Goal: Task Accomplishment & Management: Manage account settings

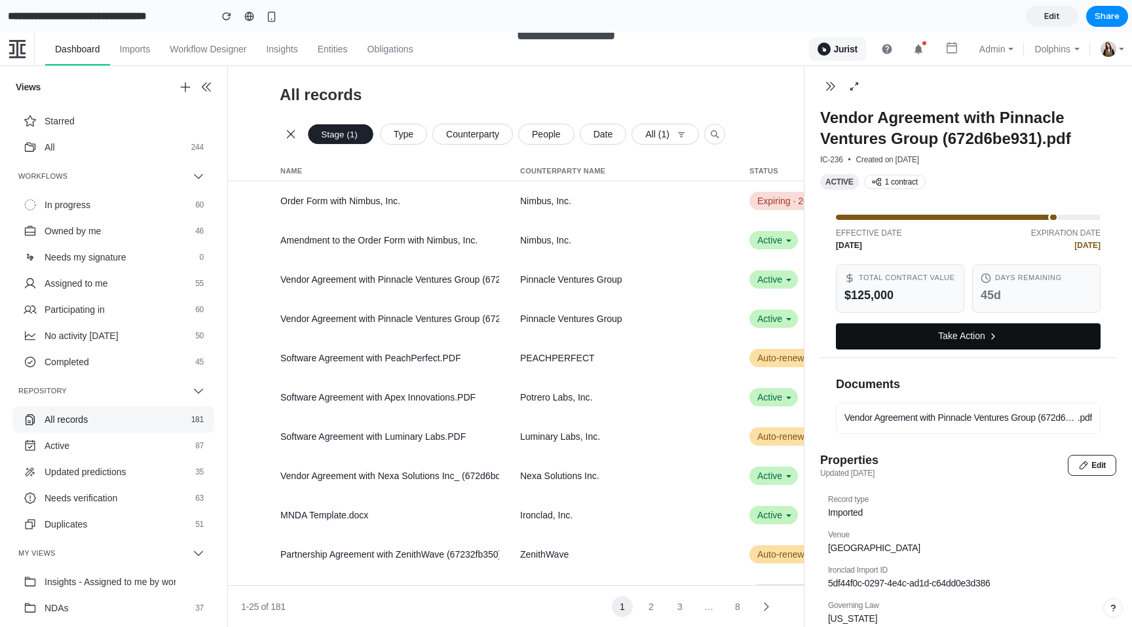
click at [896, 335] on button "Take Action" at bounding box center [968, 336] width 265 height 26
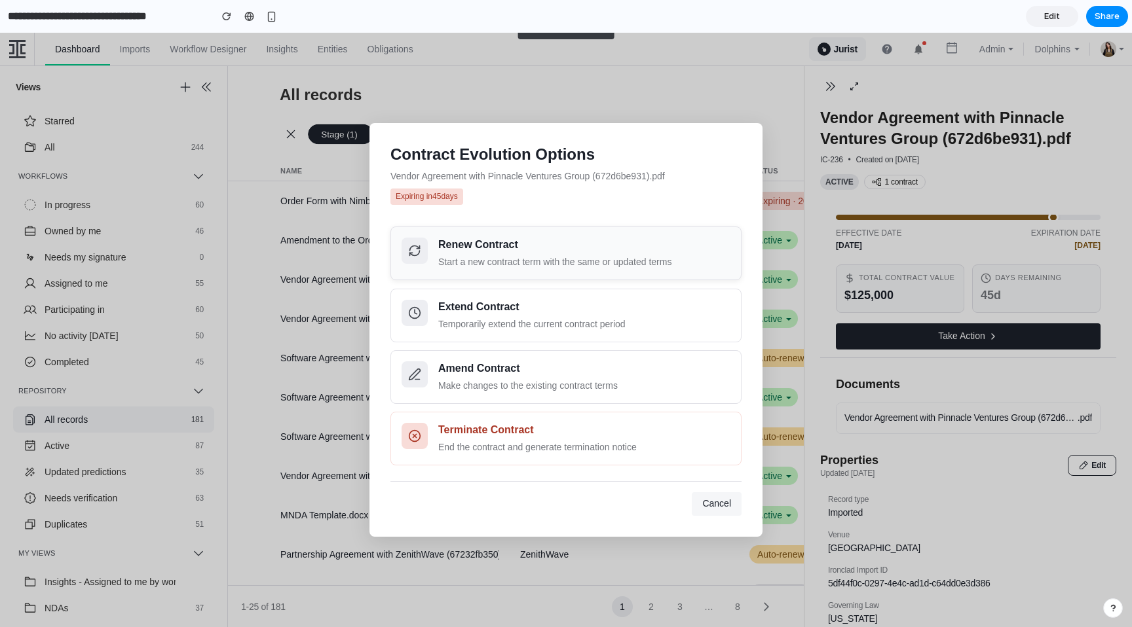
click at [520, 263] on div "Start a new contract term with the same or updated terms" at bounding box center [584, 262] width 292 height 14
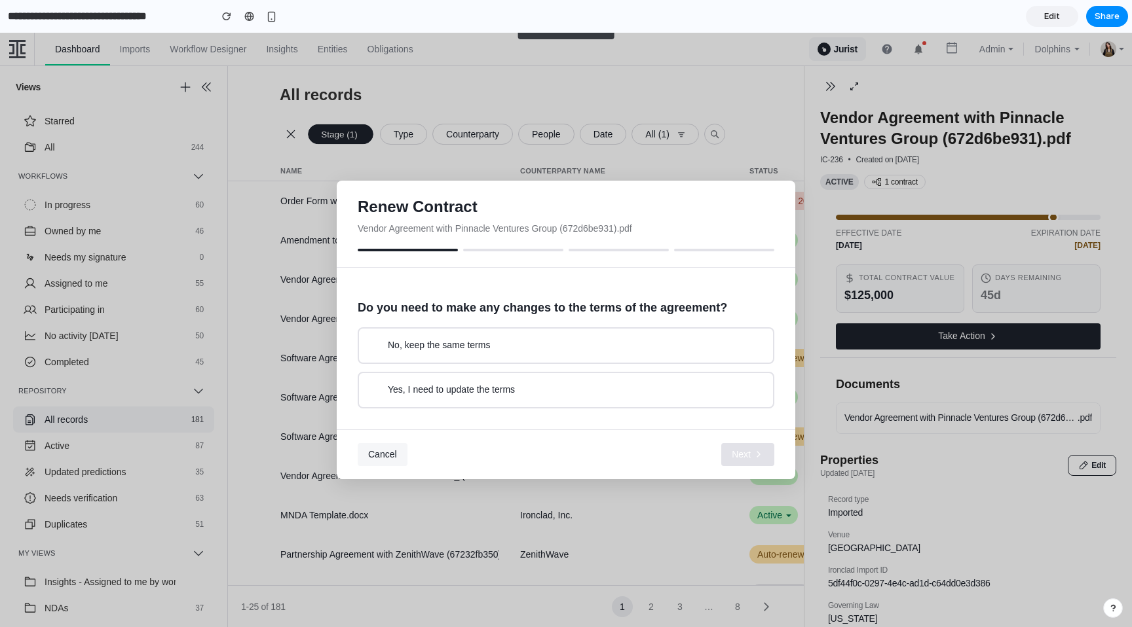
click at [477, 394] on span "Yes, I need to update the terms" at bounding box center [451, 390] width 127 height 13
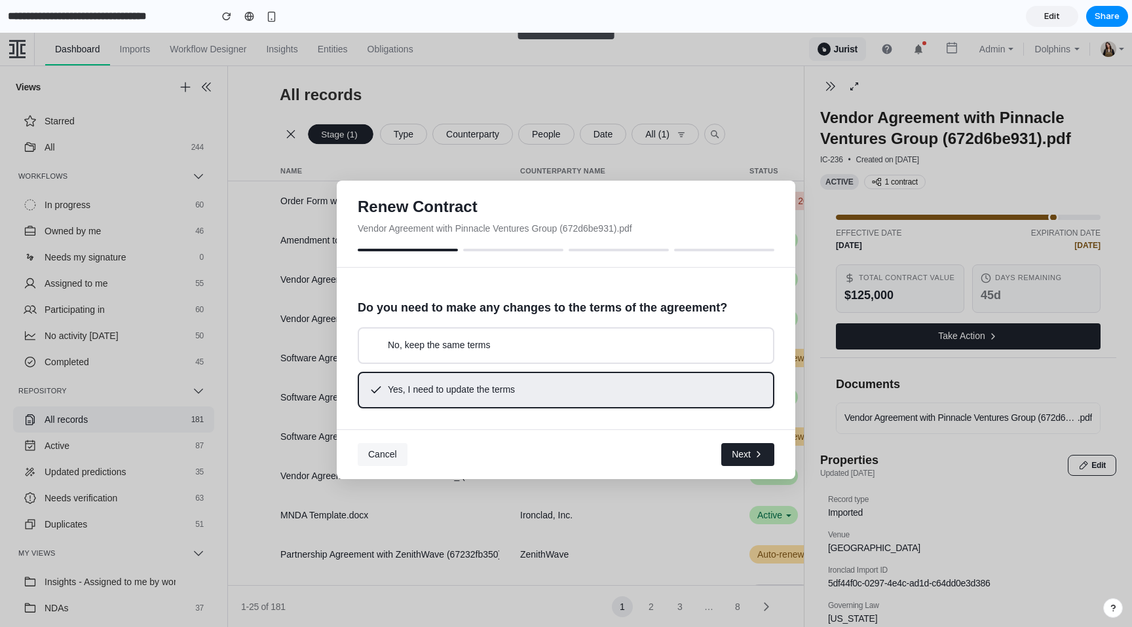
click at [747, 458] on span "Next" at bounding box center [740, 455] width 19 height 13
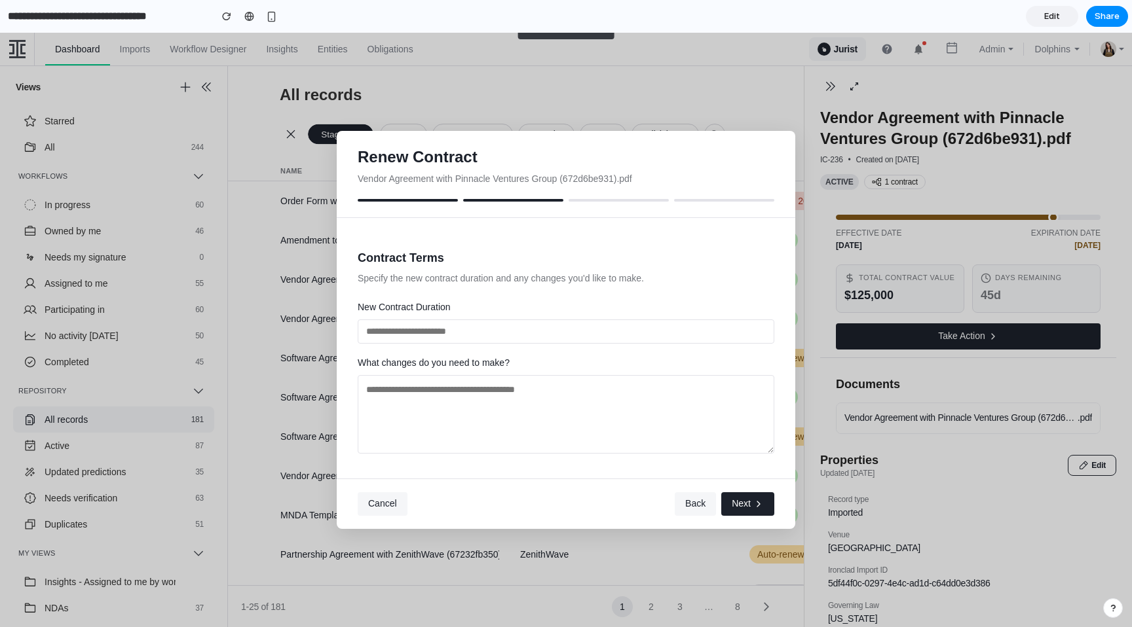
click at [392, 506] on span "Cancel" at bounding box center [382, 503] width 29 height 10
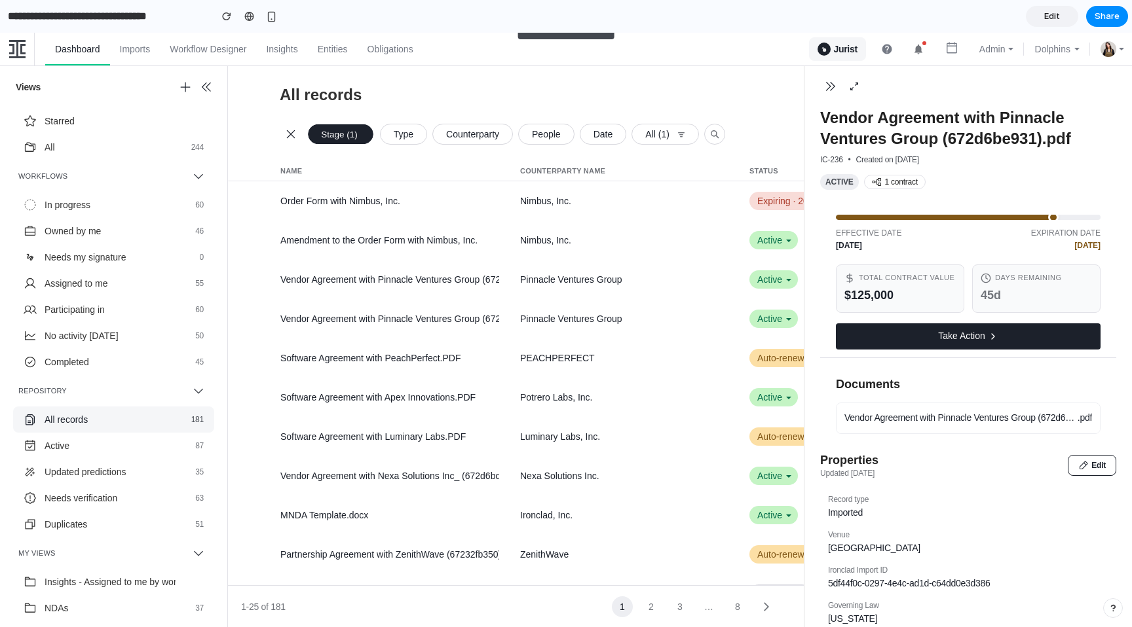
click at [1043, 19] on link "Edit" at bounding box center [1051, 16] width 52 height 21
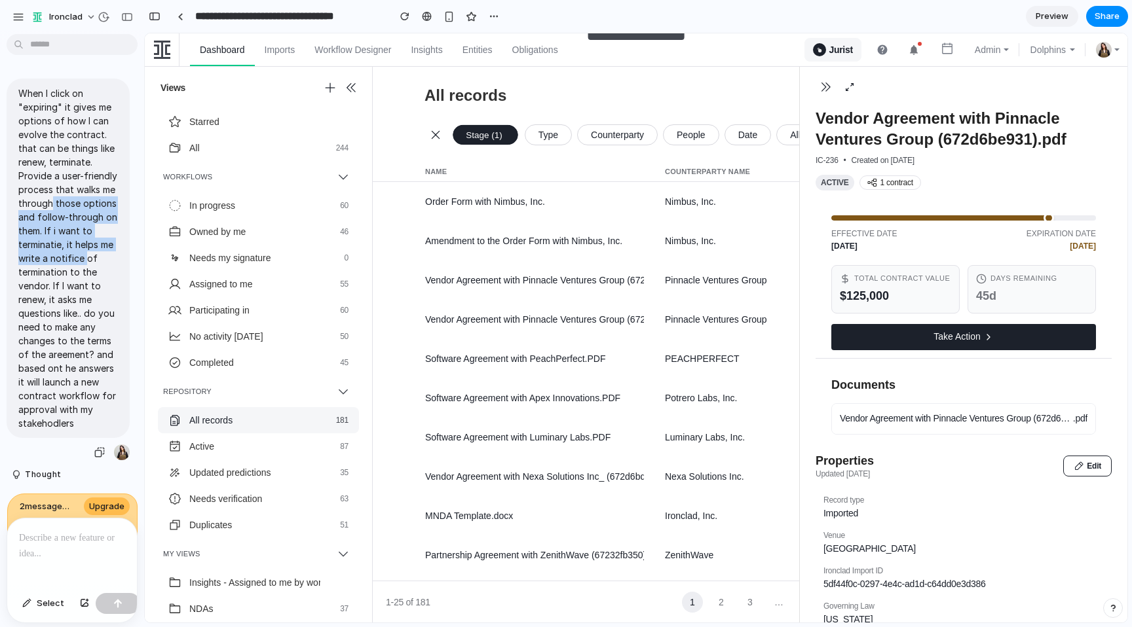
drag, startPoint x: 51, startPoint y: 198, endPoint x: 86, endPoint y: 270, distance: 80.2
click at [86, 264] on p "When I click on "expiring" it gives me options of how I can evolve the contract…" at bounding box center [68, 258] width 100 height 344
click at [86, 329] on p "When I click on "expiring" it gives me options of how I can evolve the contract…" at bounding box center [68, 258] width 100 height 344
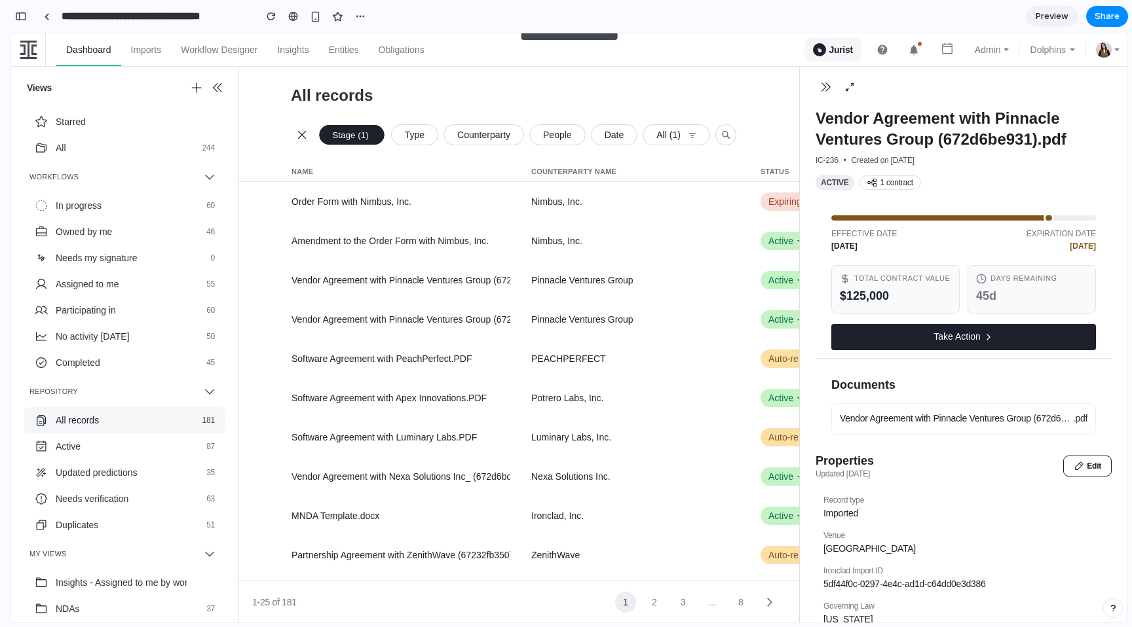
click at [1058, 16] on span "Preview" at bounding box center [1051, 16] width 33 height 13
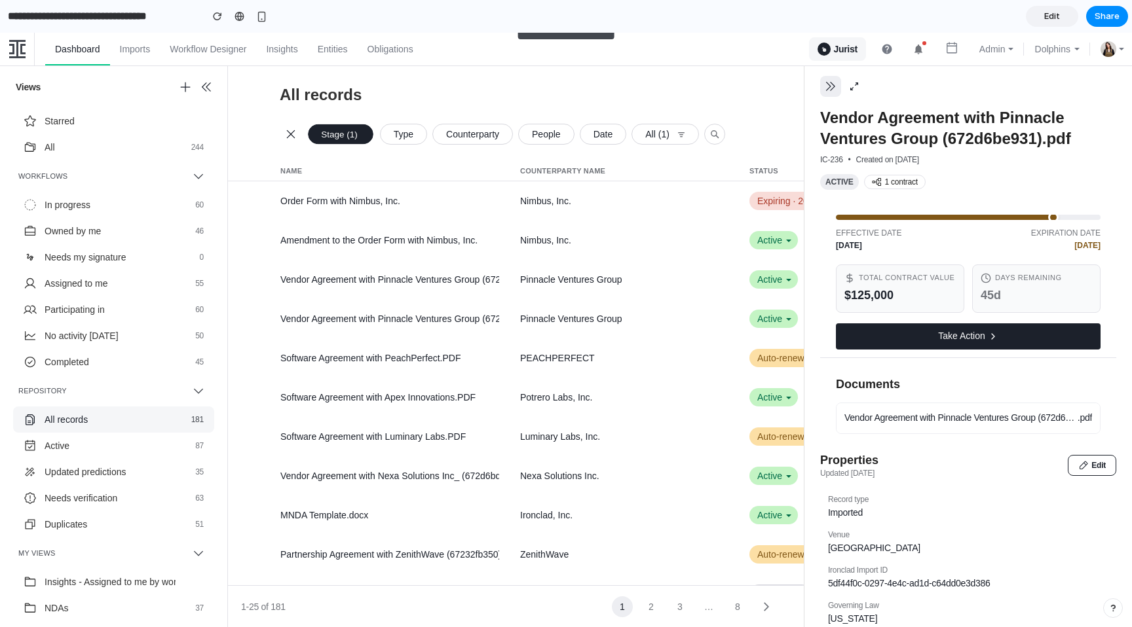
click at [832, 94] on button "button" at bounding box center [830, 86] width 21 height 21
click at [893, 343] on button "Take Action" at bounding box center [968, 336] width 265 height 26
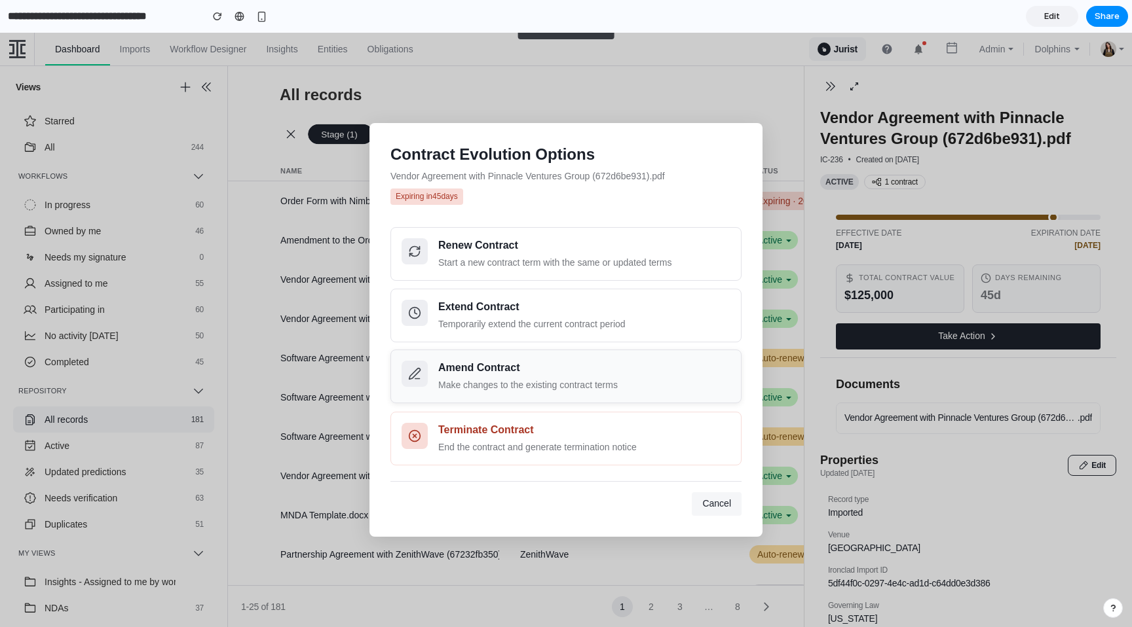
click at [528, 359] on button "Amend Contract Make changes to the existing contract terms" at bounding box center [565, 377] width 351 height 54
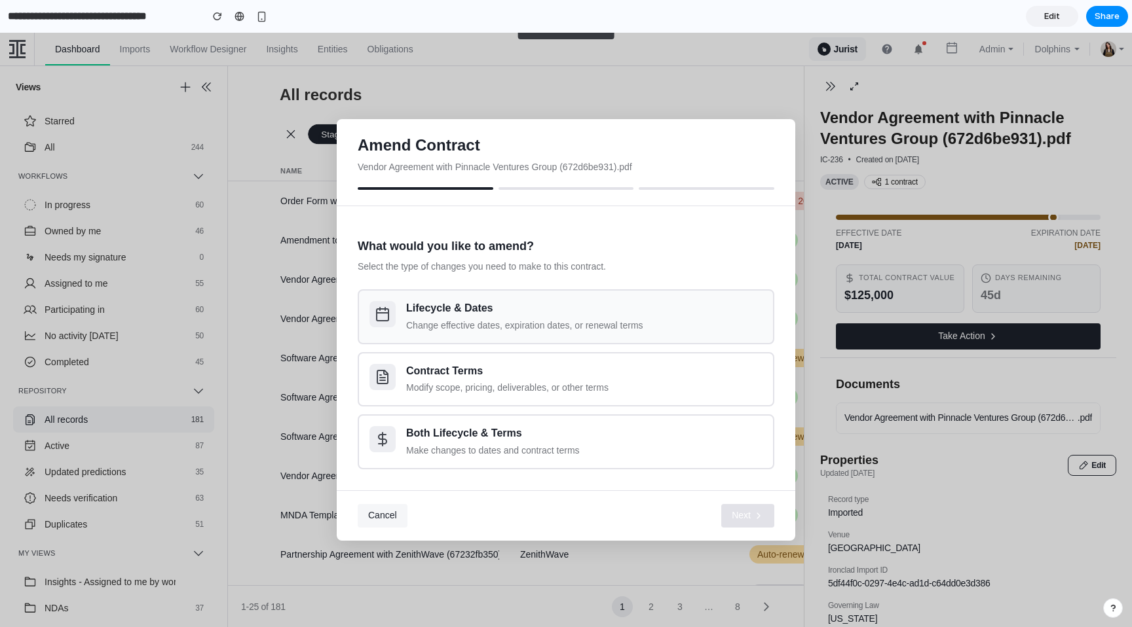
click at [476, 323] on div "Change effective dates, expiration dates, or renewal terms" at bounding box center [584, 326] width 356 height 14
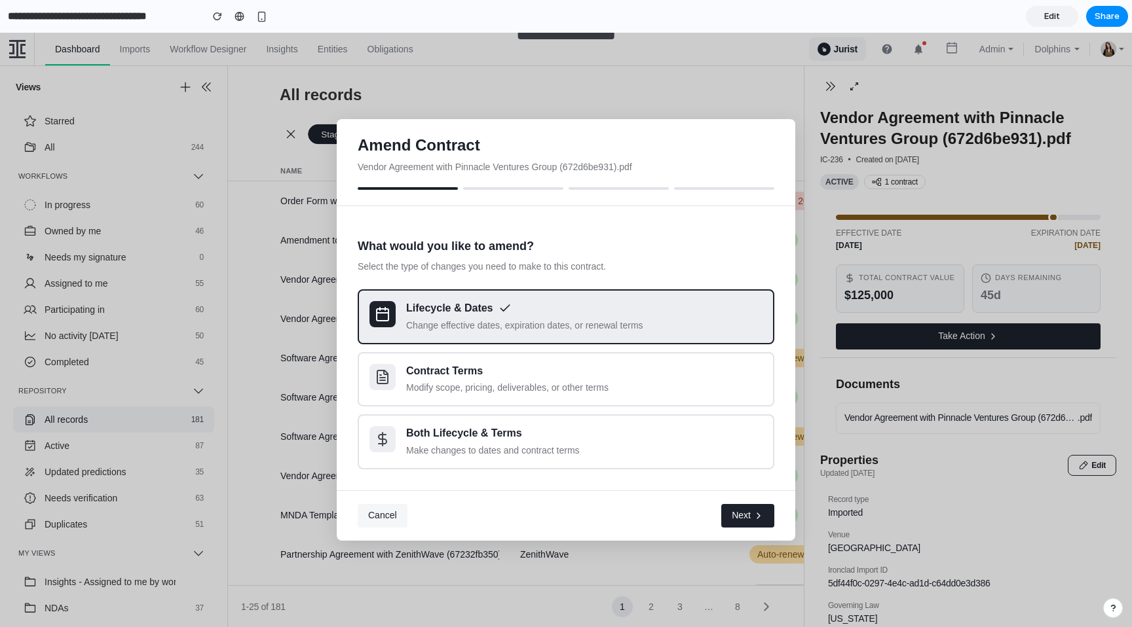
click at [735, 509] on button "Next" at bounding box center [747, 516] width 53 height 24
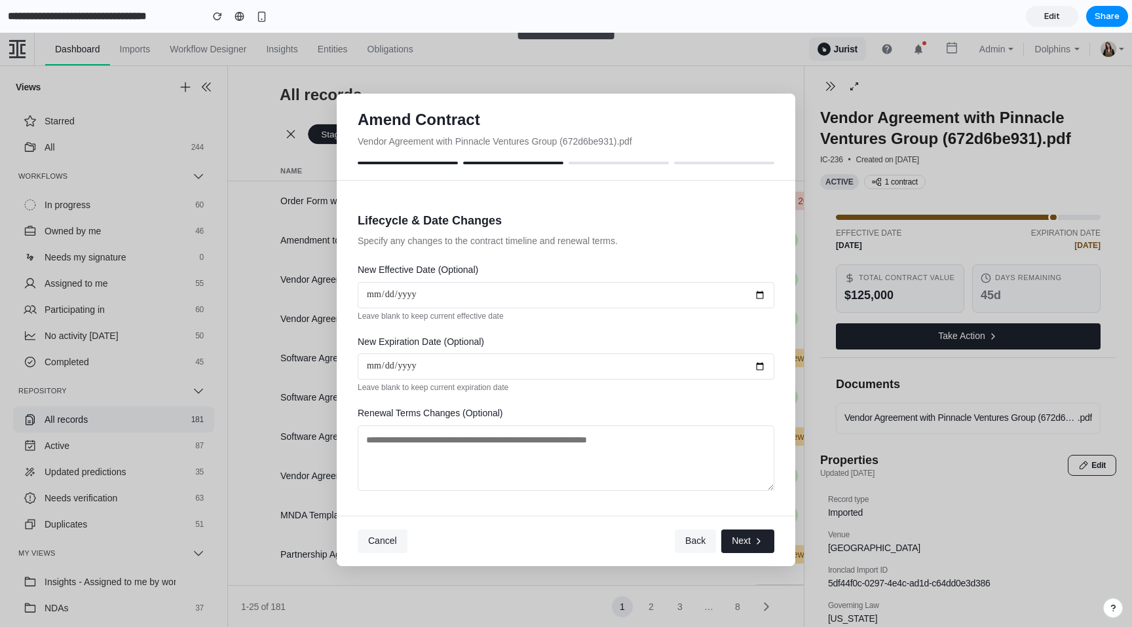
click at [498, 302] on input "date" at bounding box center [566, 295] width 416 height 26
drag, startPoint x: 634, startPoint y: 242, endPoint x: 633, endPoint y: 250, distance: 8.0
click at [634, 242] on p "Specify any changes to the contract timeline and renewal terms." at bounding box center [566, 241] width 416 height 13
click at [386, 543] on span "Cancel" at bounding box center [382, 541] width 29 height 10
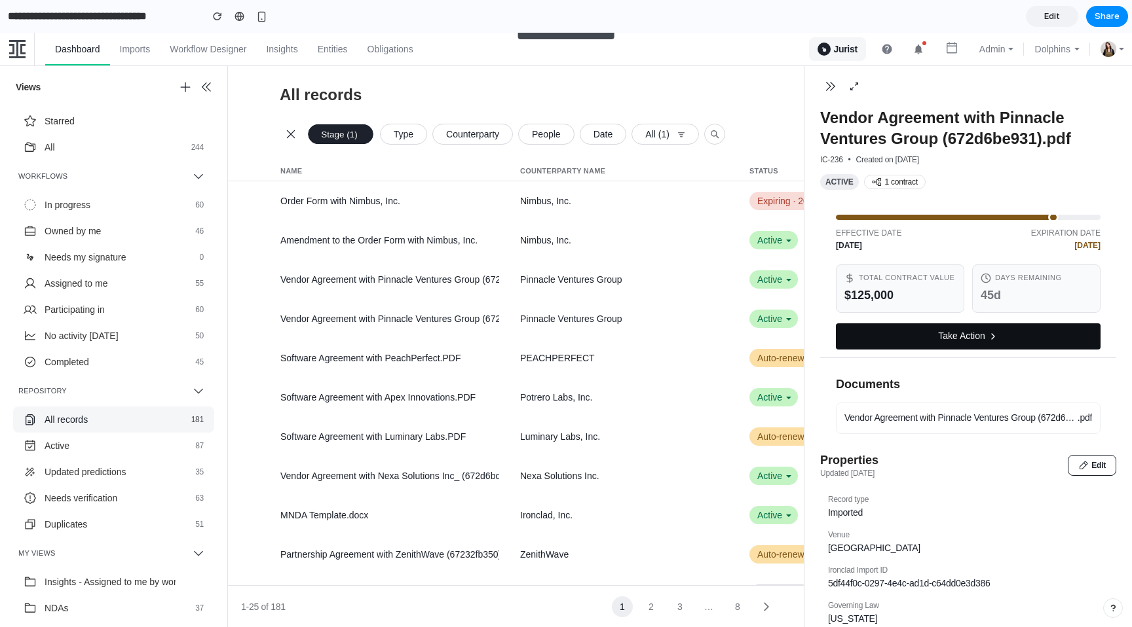
click at [949, 350] on button "Take Action" at bounding box center [968, 336] width 265 height 26
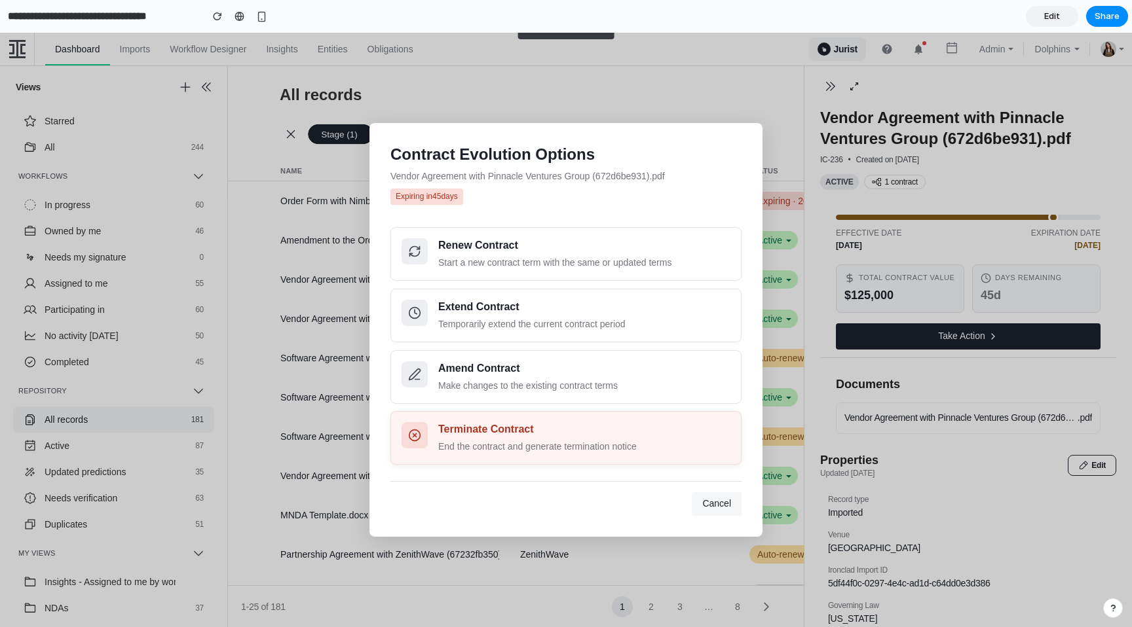
click at [518, 445] on div "End the contract and generate termination notice" at bounding box center [584, 447] width 292 height 14
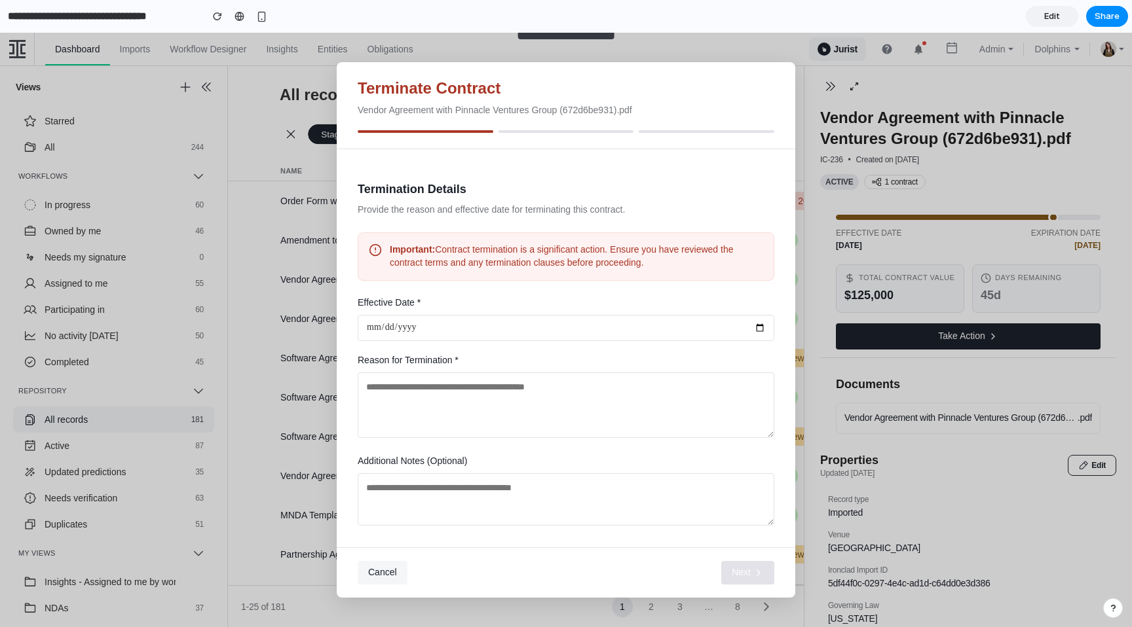
click at [432, 391] on textarea at bounding box center [566, 405] width 416 height 65
type textarea "**********"
click at [390, 323] on input "date" at bounding box center [566, 328] width 416 height 26
drag, startPoint x: 493, startPoint y: 445, endPoint x: 493, endPoint y: 486, distance: 41.3
click at [493, 445] on div "**********" at bounding box center [566, 355] width 416 height 349
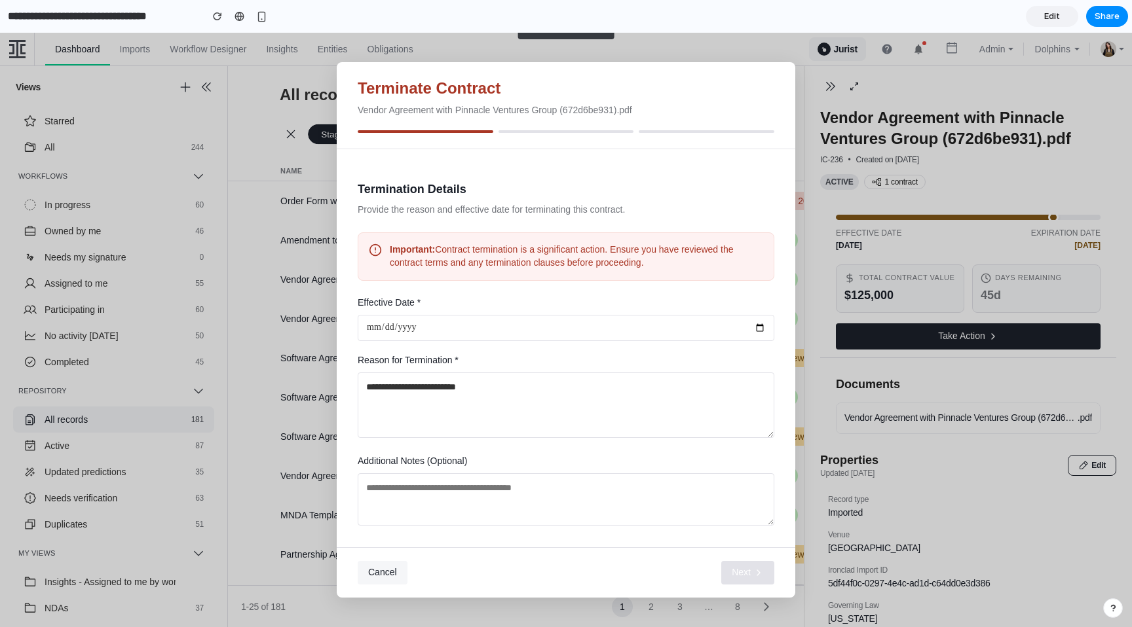
click at [491, 513] on textarea at bounding box center [566, 499] width 416 height 52
type textarea "******"
click at [718, 570] on div "Cancel Next" at bounding box center [566, 572] width 458 height 50
click at [744, 318] on input "date" at bounding box center [566, 328] width 416 height 26
type input "**********"
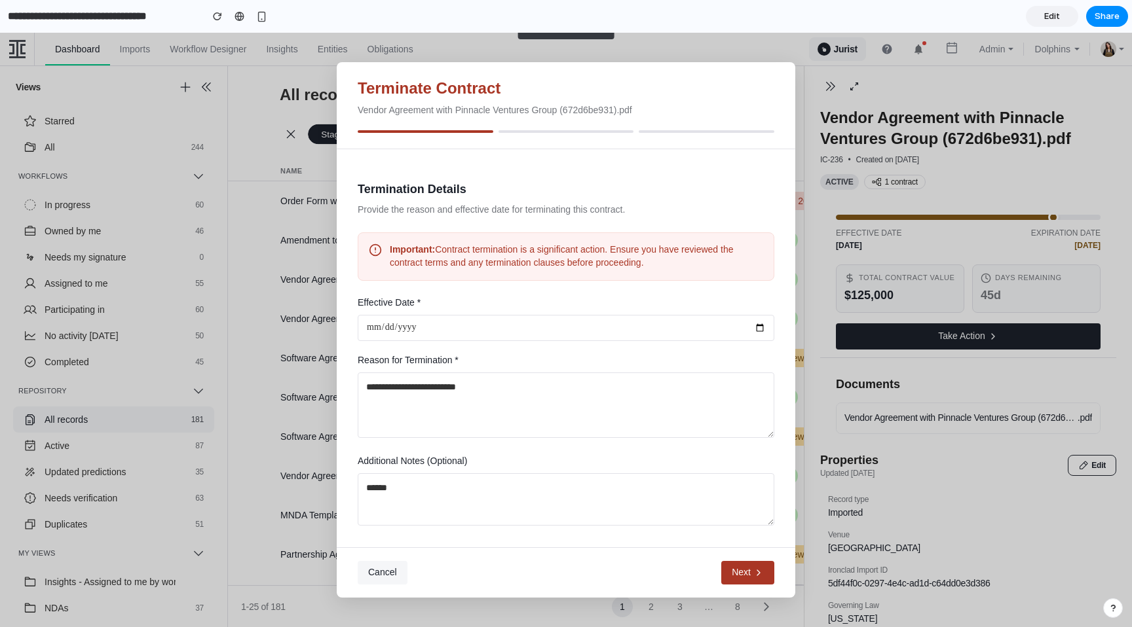
click at [740, 570] on span "Next" at bounding box center [740, 572] width 19 height 13
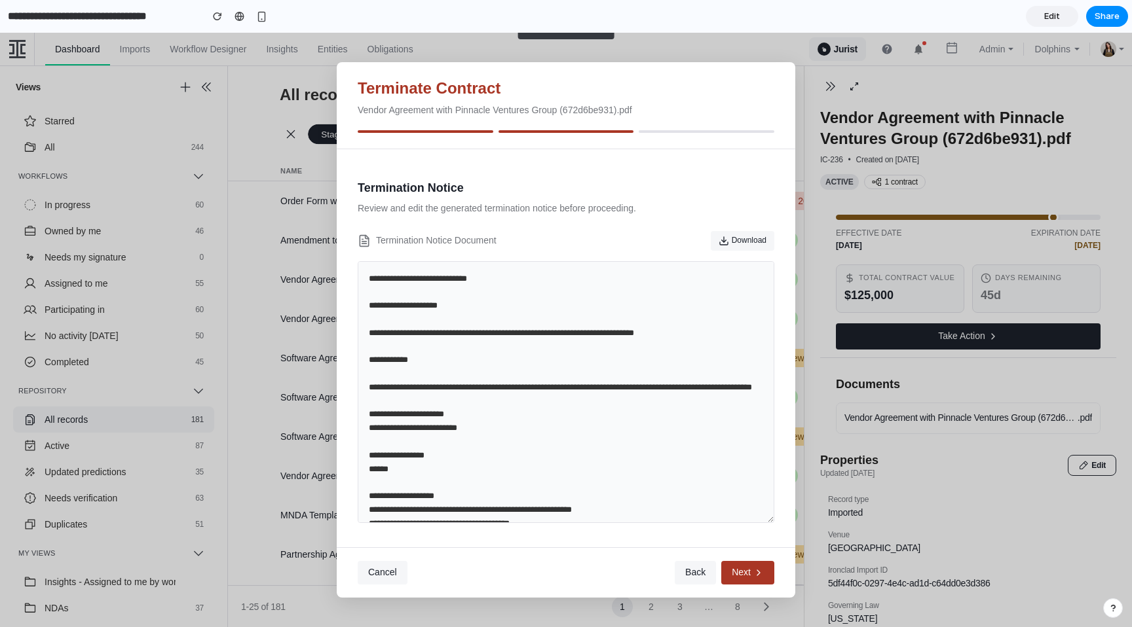
click at [703, 580] on button "Back" at bounding box center [694, 573] width 41 height 24
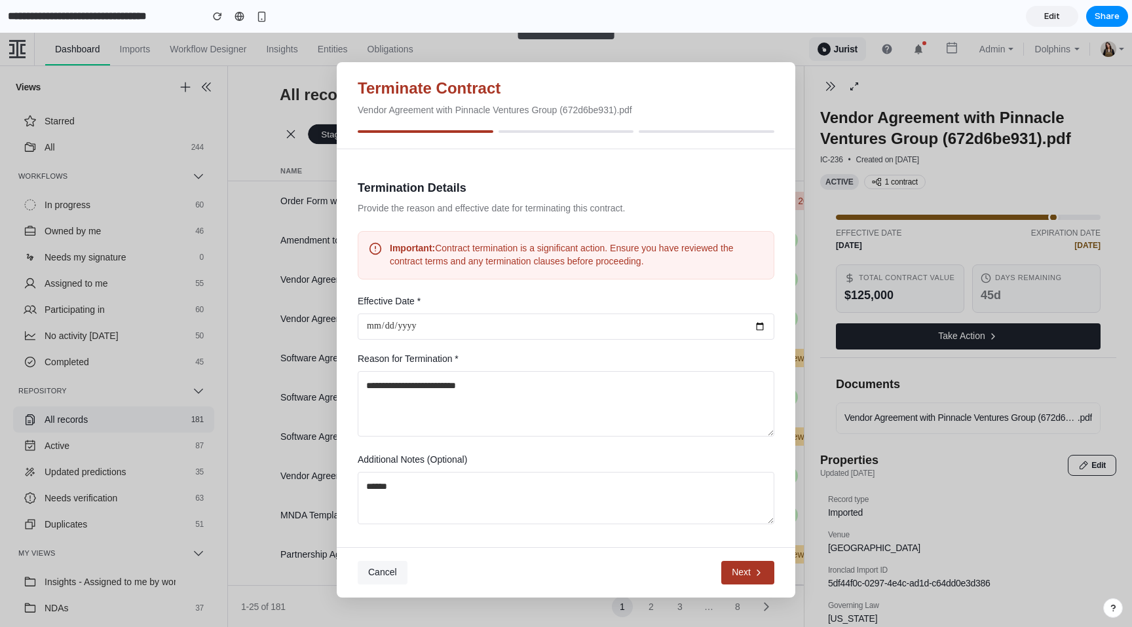
click at [387, 565] on button "Cancel" at bounding box center [383, 573] width 50 height 24
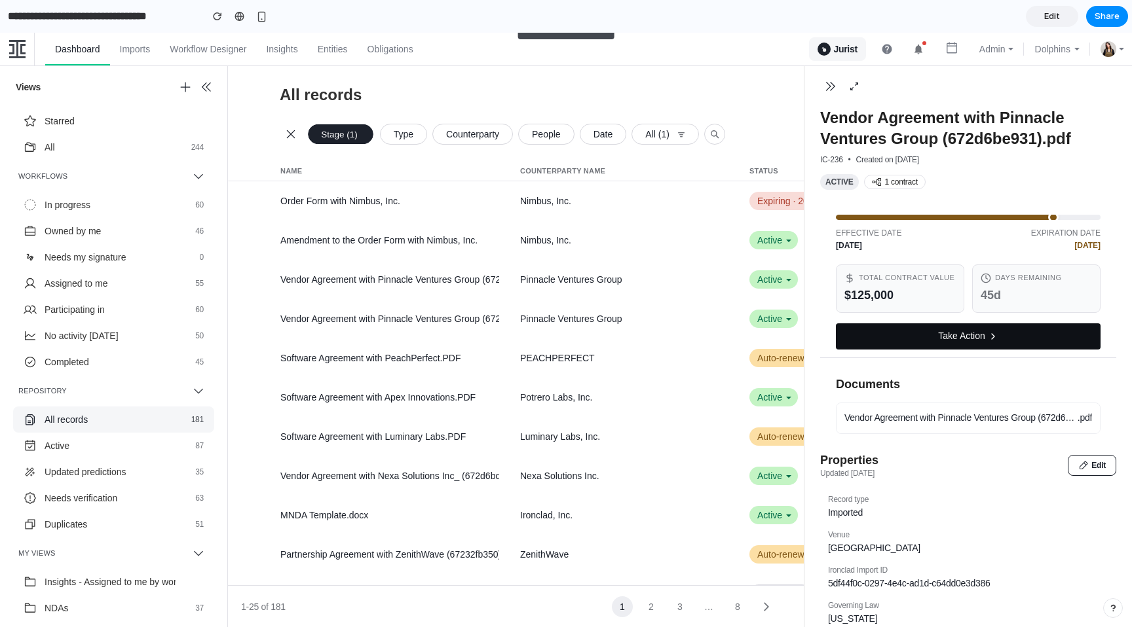
click at [933, 344] on button "Take Action" at bounding box center [968, 336] width 265 height 26
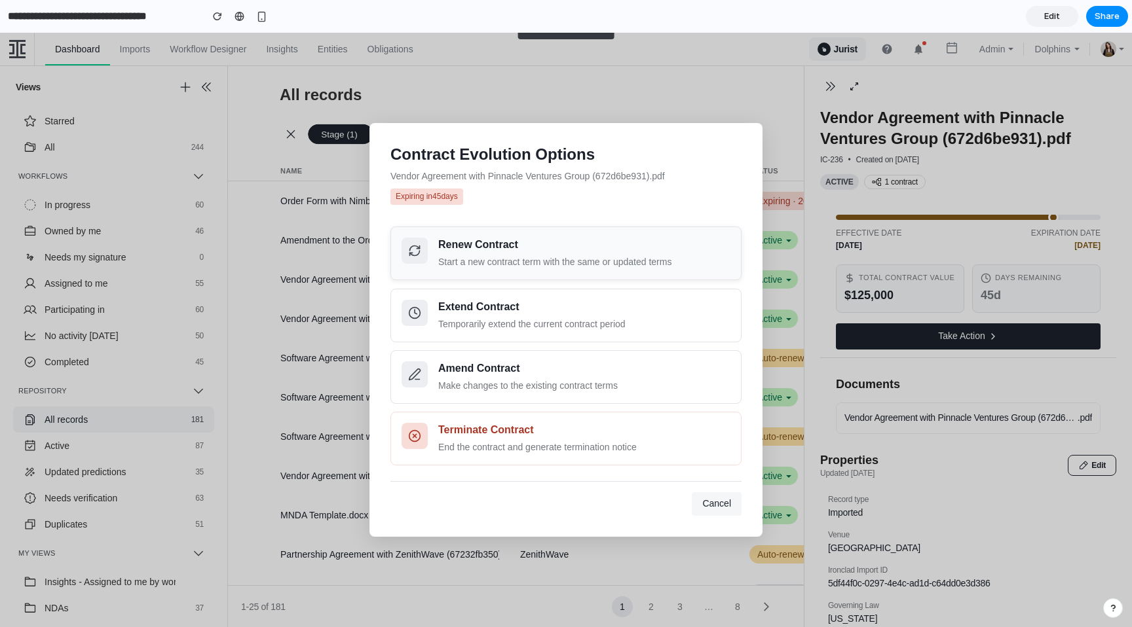
click at [421, 269] on button "Renew Contract Start a new contract term with the same or updated terms" at bounding box center [565, 254] width 351 height 54
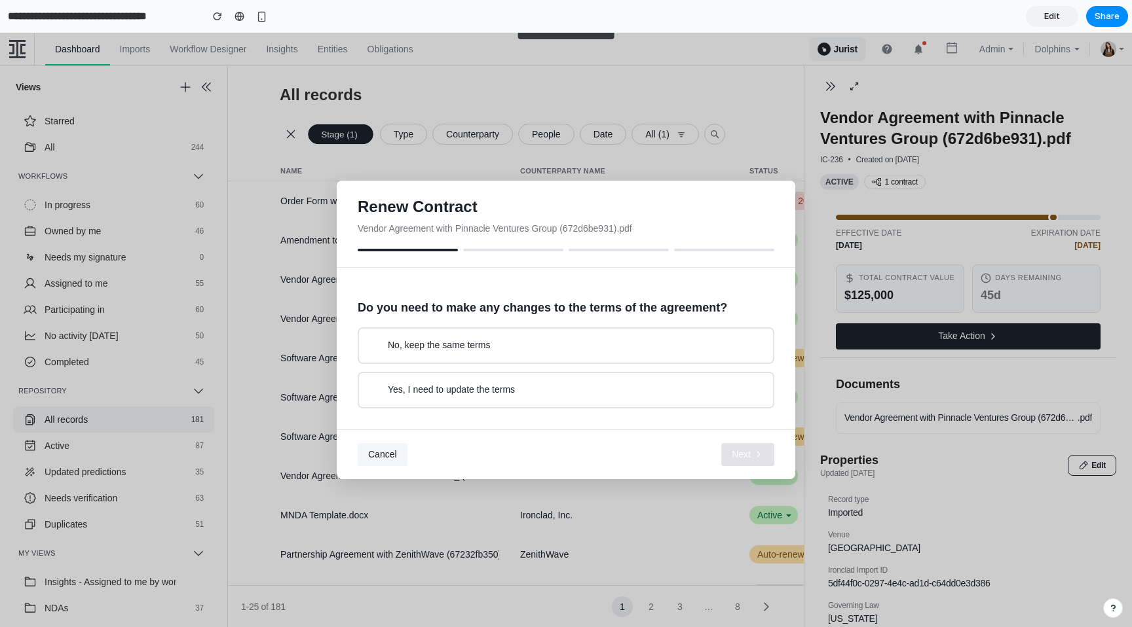
click at [392, 448] on button "Cancel" at bounding box center [383, 455] width 50 height 24
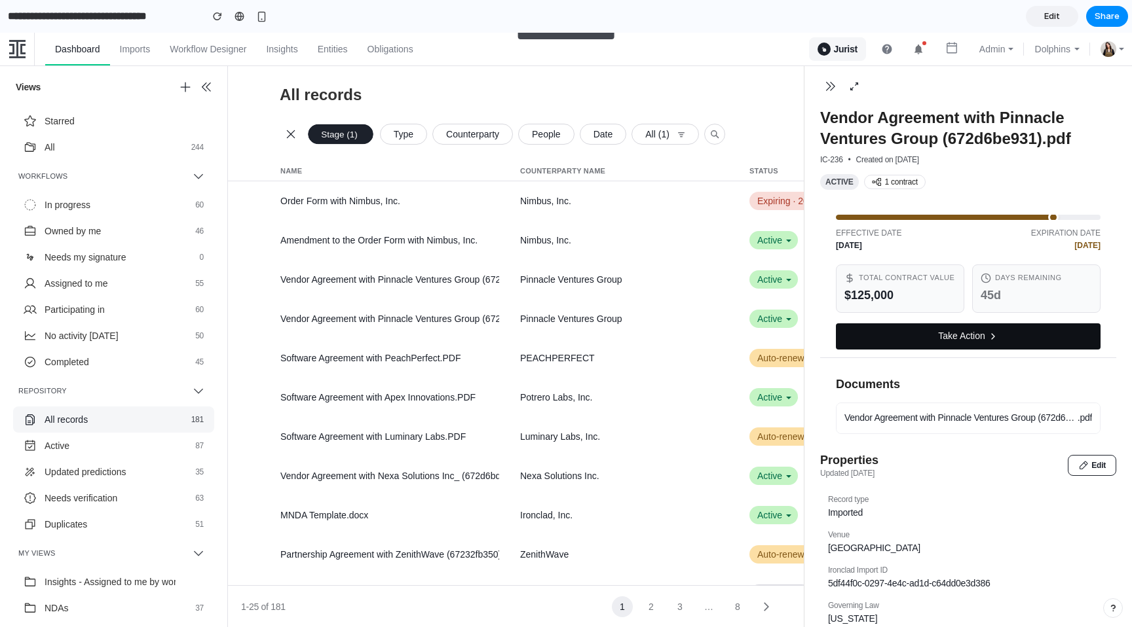
click at [979, 344] on button "Take Action" at bounding box center [968, 336] width 265 height 26
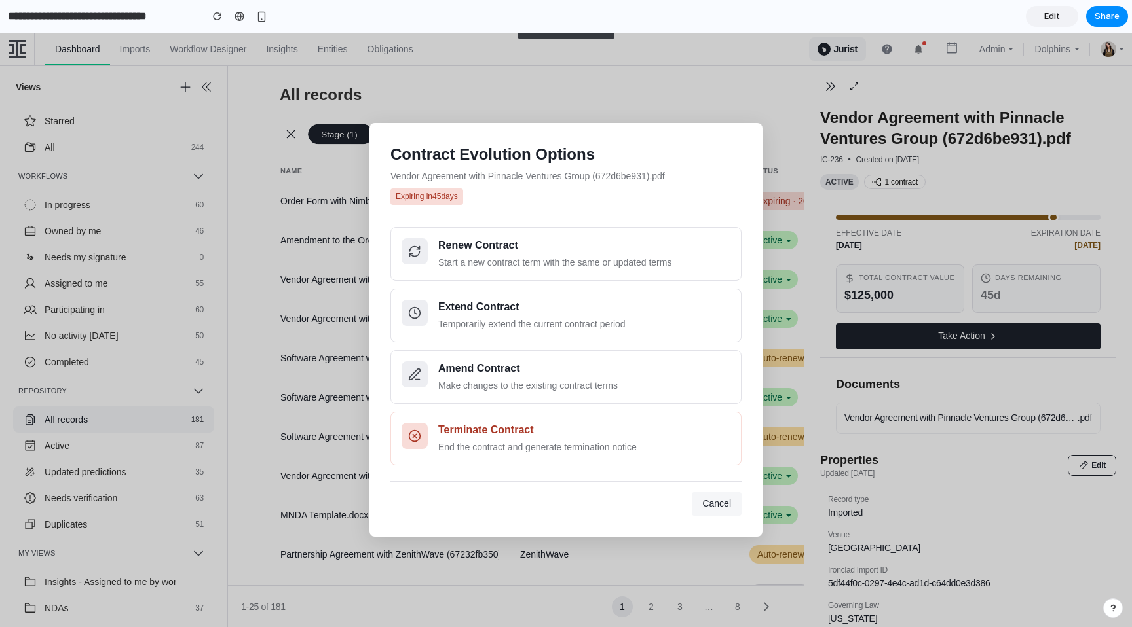
click at [708, 506] on span "Cancel" at bounding box center [716, 503] width 29 height 10
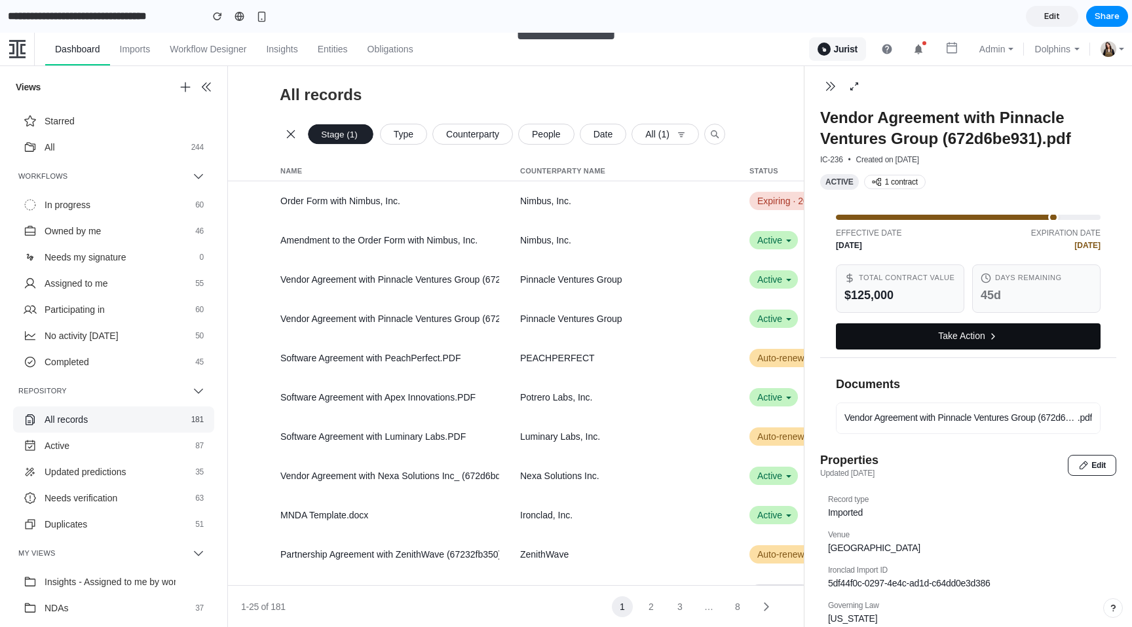
click at [1001, 347] on button "Take Action" at bounding box center [968, 336] width 265 height 26
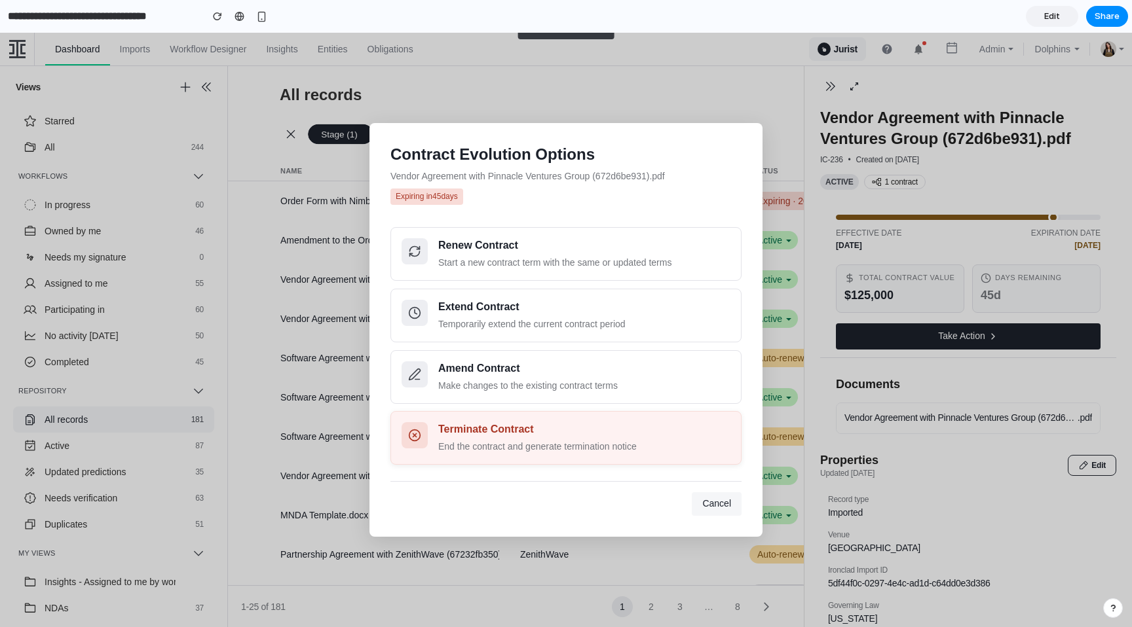
click at [524, 435] on div "Terminate Contract" at bounding box center [584, 429] width 292 height 15
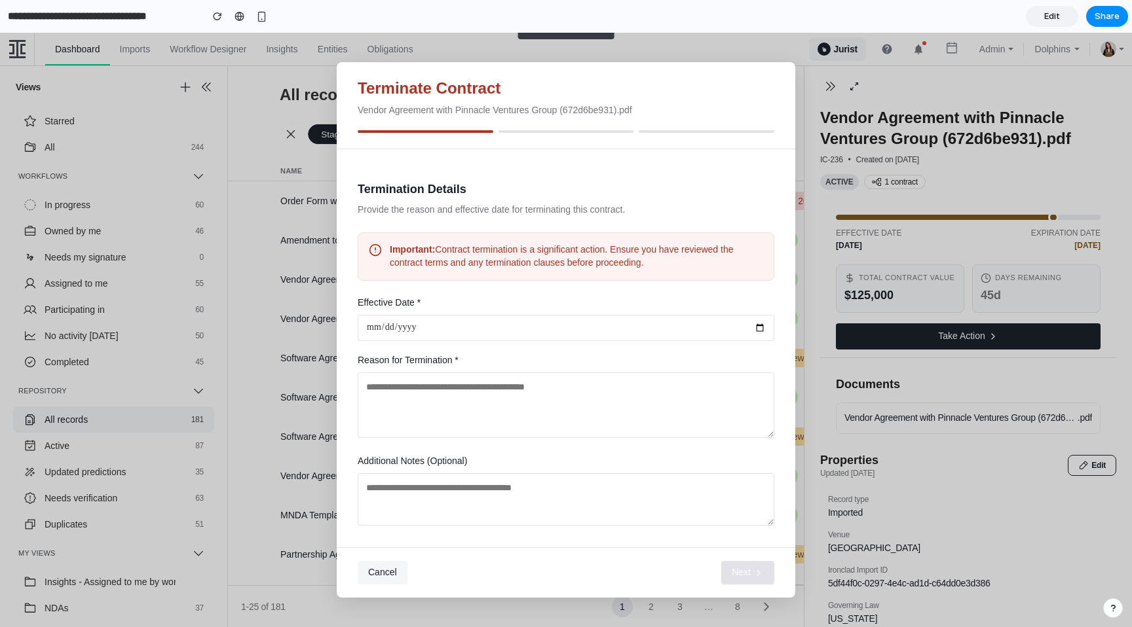
click at [474, 395] on textarea at bounding box center [566, 405] width 416 height 65
click at [389, 574] on span "Cancel" at bounding box center [382, 572] width 29 height 10
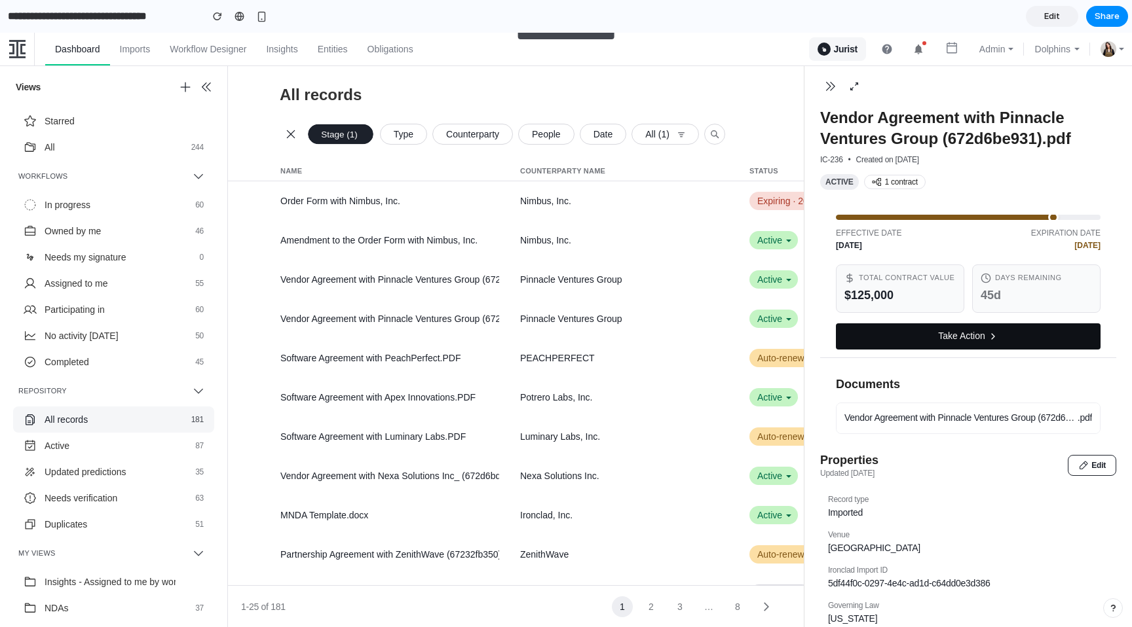
click at [972, 335] on button "Take Action" at bounding box center [968, 336] width 265 height 26
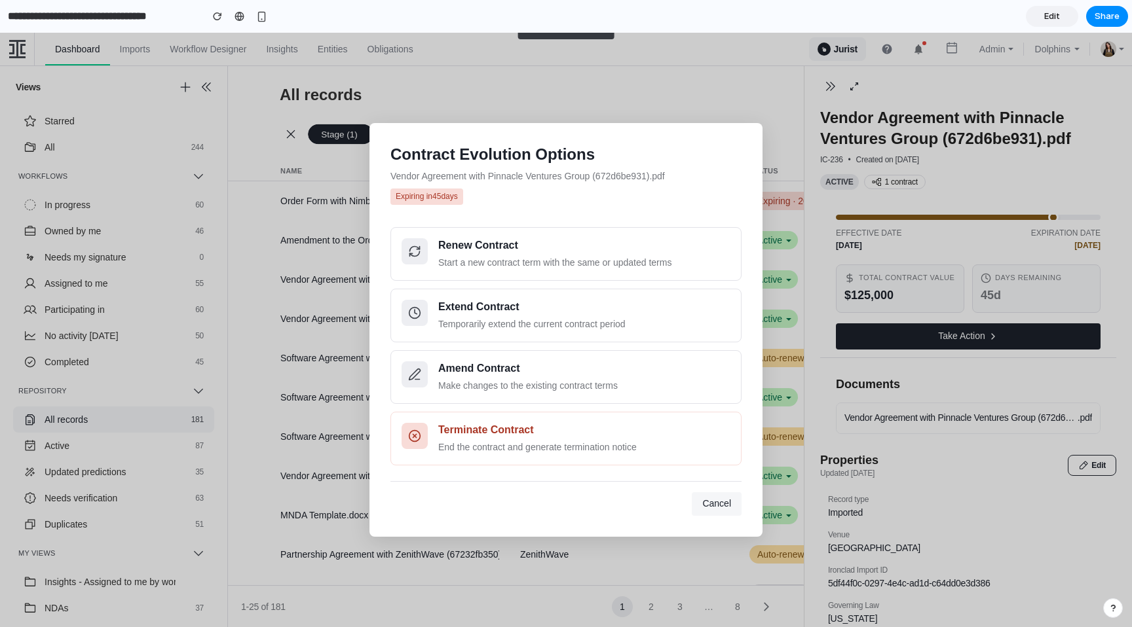
click at [707, 503] on span "Cancel" at bounding box center [716, 503] width 29 height 10
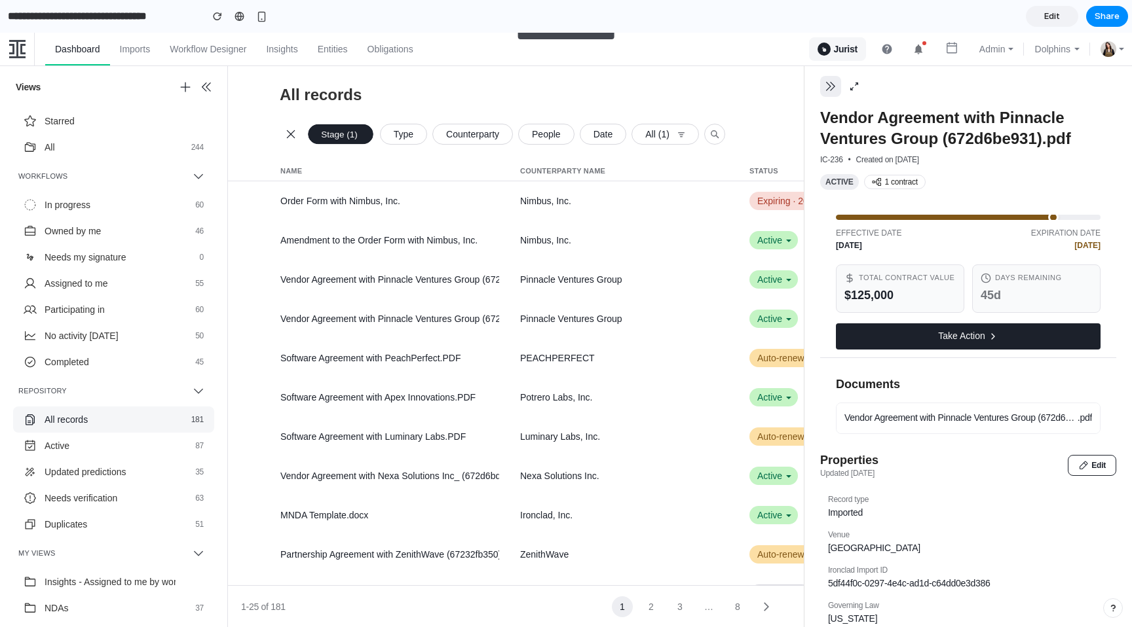
click at [828, 91] on icon "button" at bounding box center [830, 86] width 13 height 13
click at [615, 91] on div "All records New" at bounding box center [680, 95] width 904 height 26
